Goal: Task Accomplishment & Management: Manage account settings

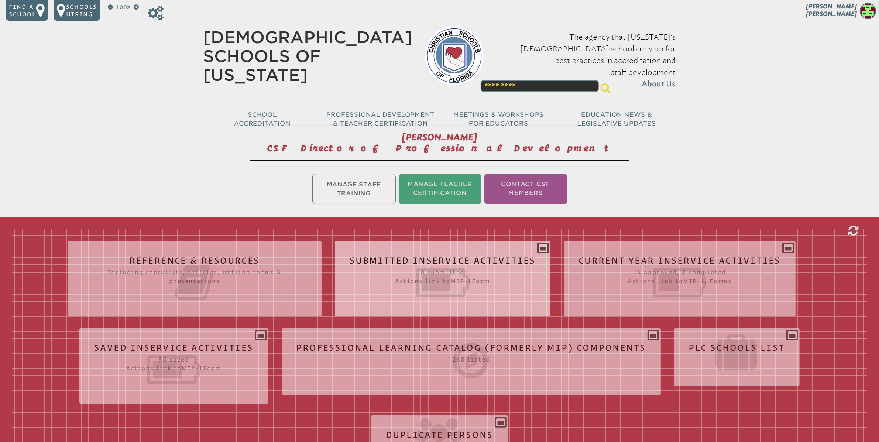
click at [543, 247] on div "Submitted Inservice Activities 0 submitted Actions link to mip-1 Form Submissio…" at bounding box center [443, 276] width 216 height 58
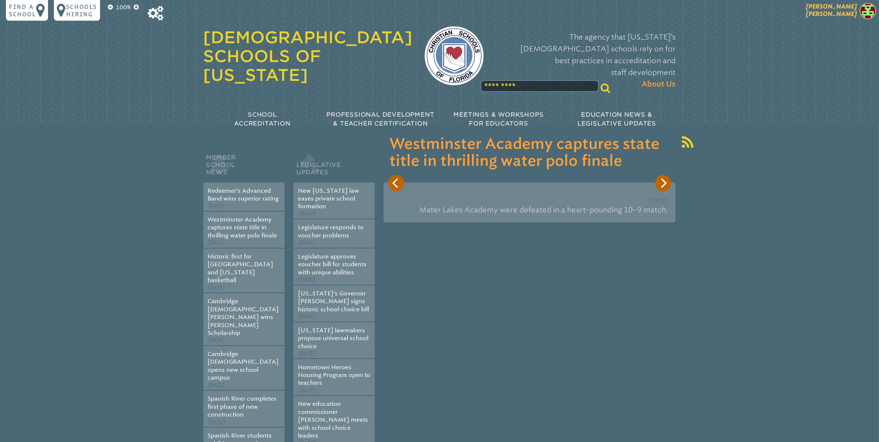
click at [869, 14] on img at bounding box center [868, 11] width 16 height 16
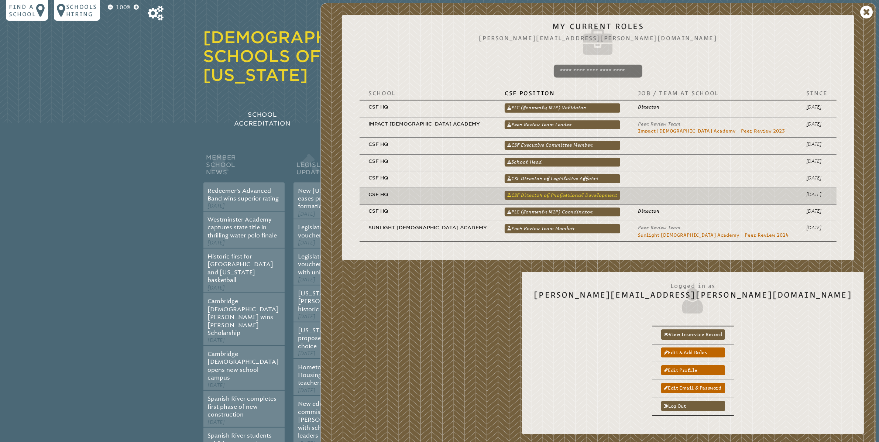
click at [598, 196] on link "CSF Director of Professional Development" at bounding box center [563, 195] width 116 height 9
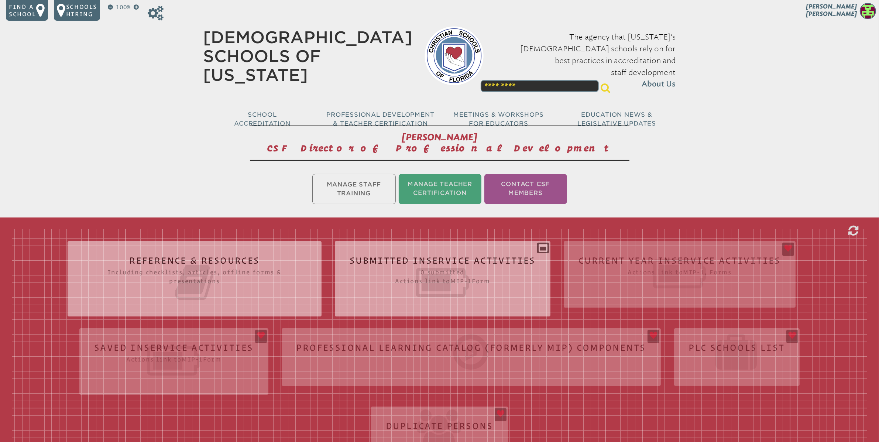
click at [365, 195] on ul "Manage Staff Training Manage Teacher Certification Contact CSF Members" at bounding box center [439, 188] width 879 height 33
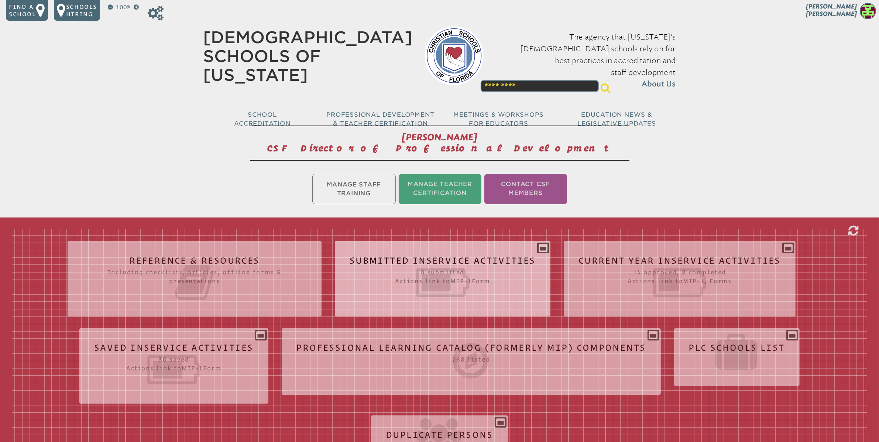
click at [545, 250] on div "Submitted Inservice Activities 0 submitted Actions link to mip-1 Form Submissio…" at bounding box center [443, 276] width 216 height 58
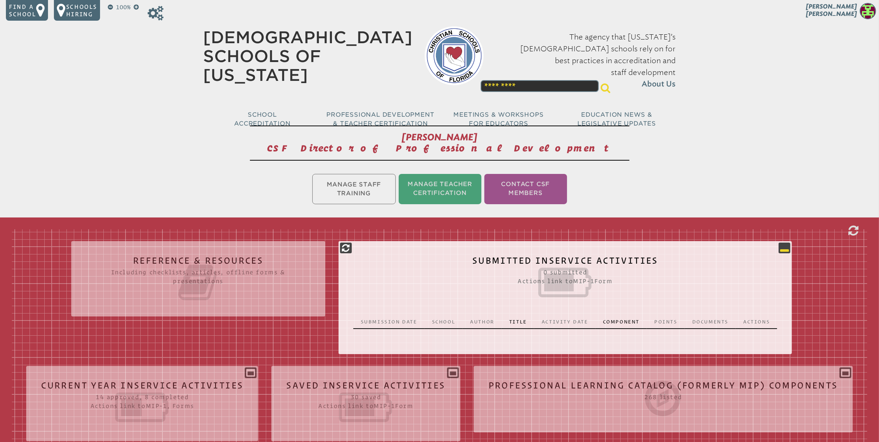
click at [787, 248] on icon at bounding box center [784, 247] width 9 height 9
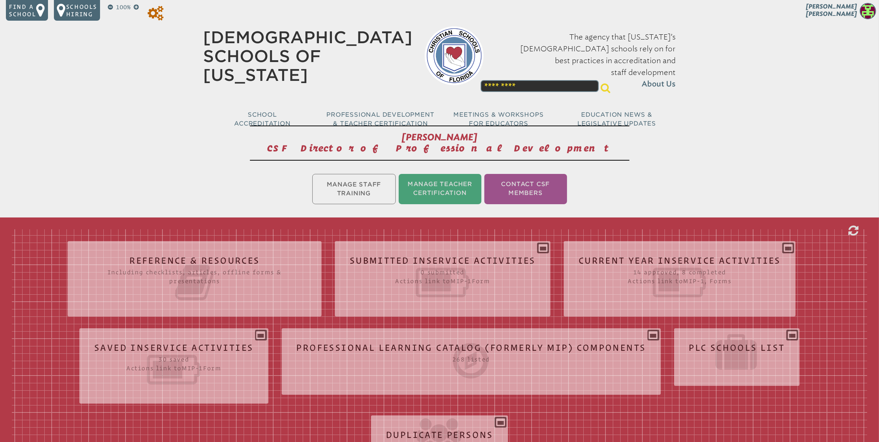
click at [159, 16] on icon at bounding box center [156, 13] width 16 height 15
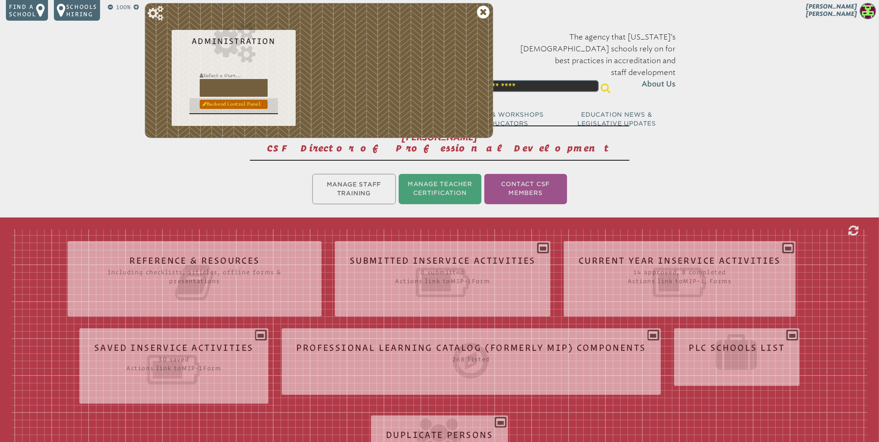
click at [217, 104] on link "Backend Control Panel" at bounding box center [234, 104] width 68 height 9
click at [484, 16] on icon at bounding box center [483, 12] width 13 height 15
